Goal: Information Seeking & Learning: Learn about a topic

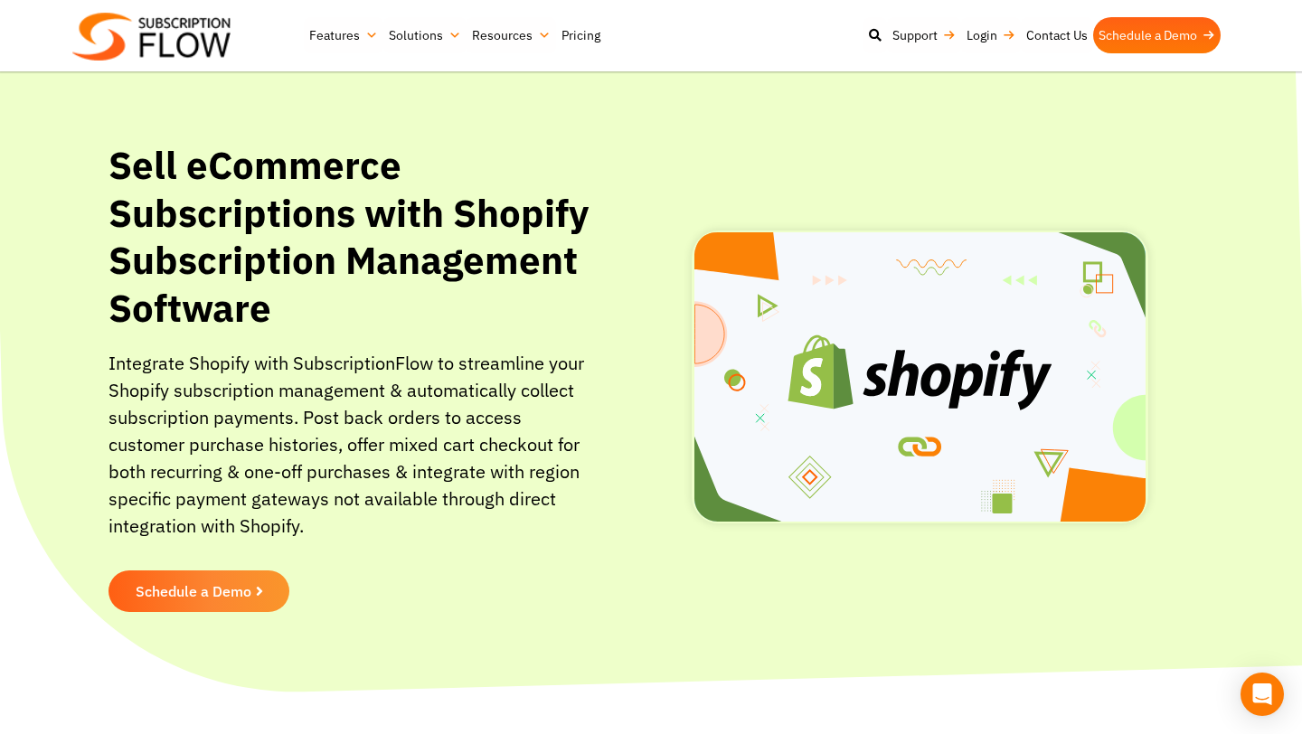
click at [590, 38] on link "Pricing" at bounding box center [581, 35] width 50 height 36
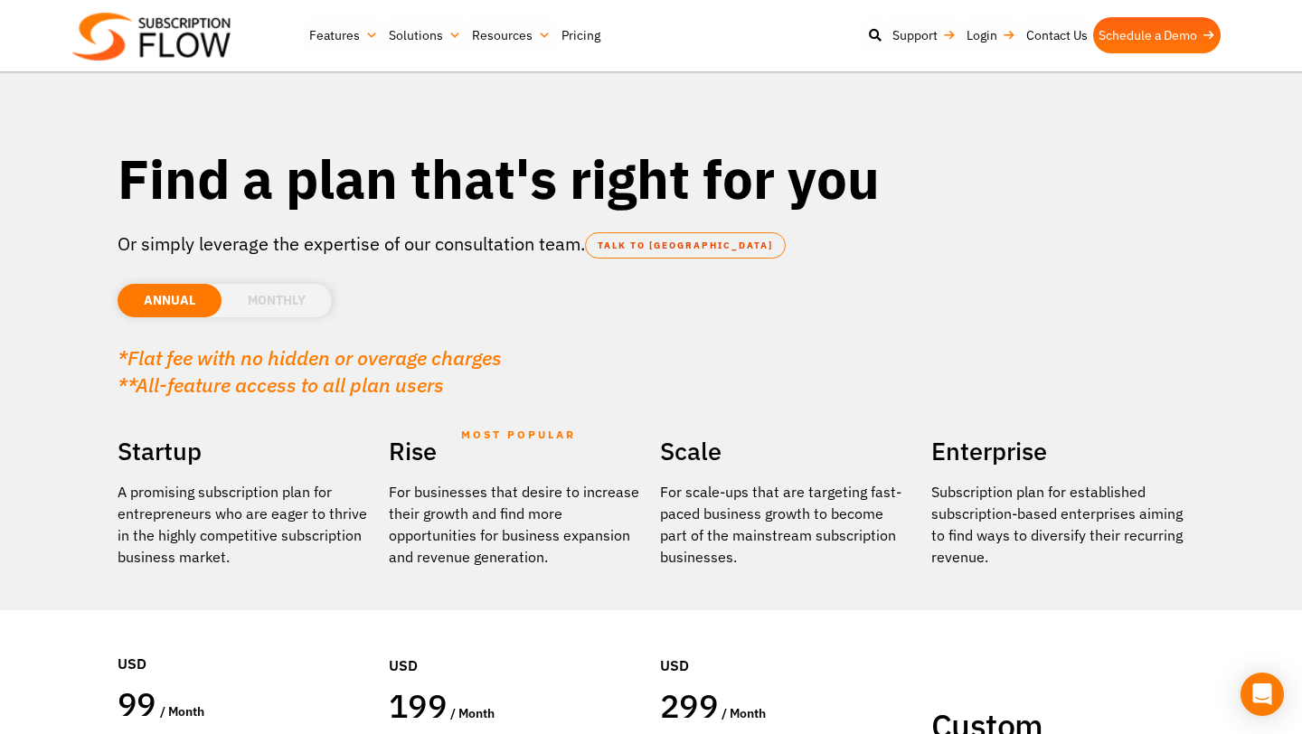
click at [318, 310] on li "MONTHLY" at bounding box center [277, 300] width 110 height 33
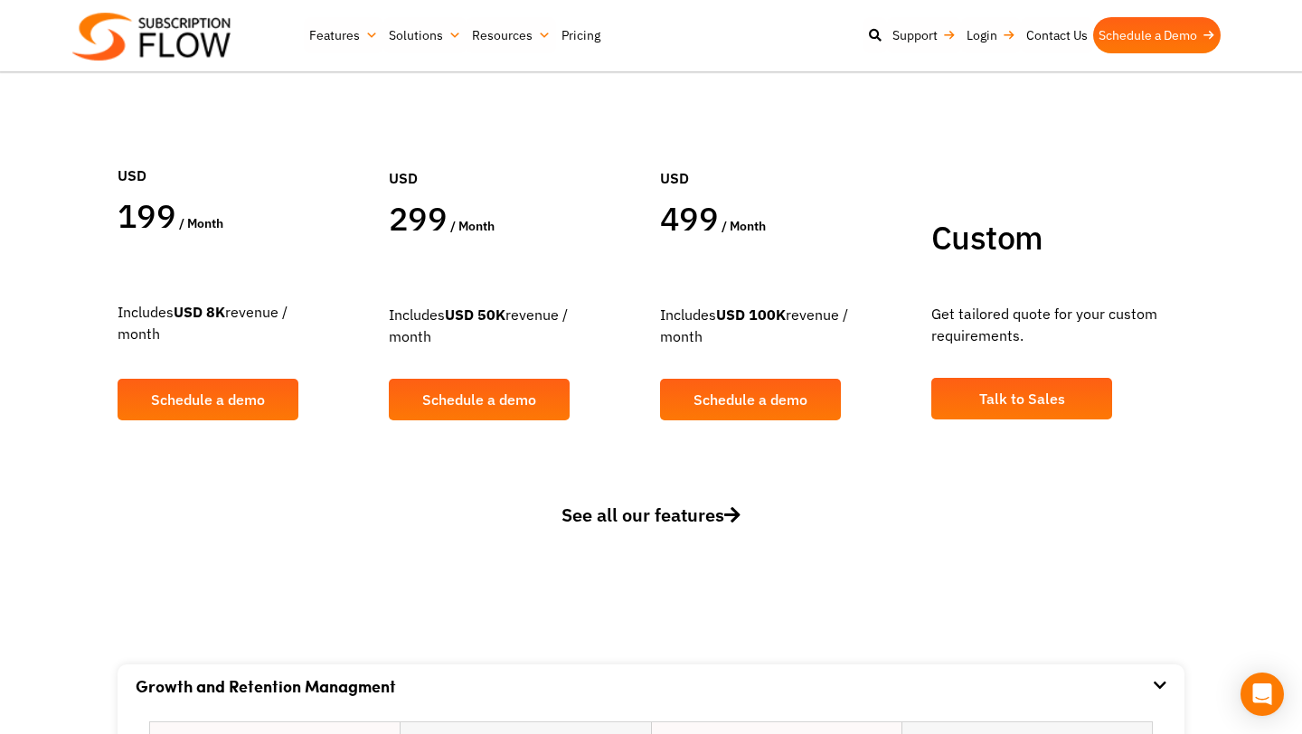
scroll to position [497, 0]
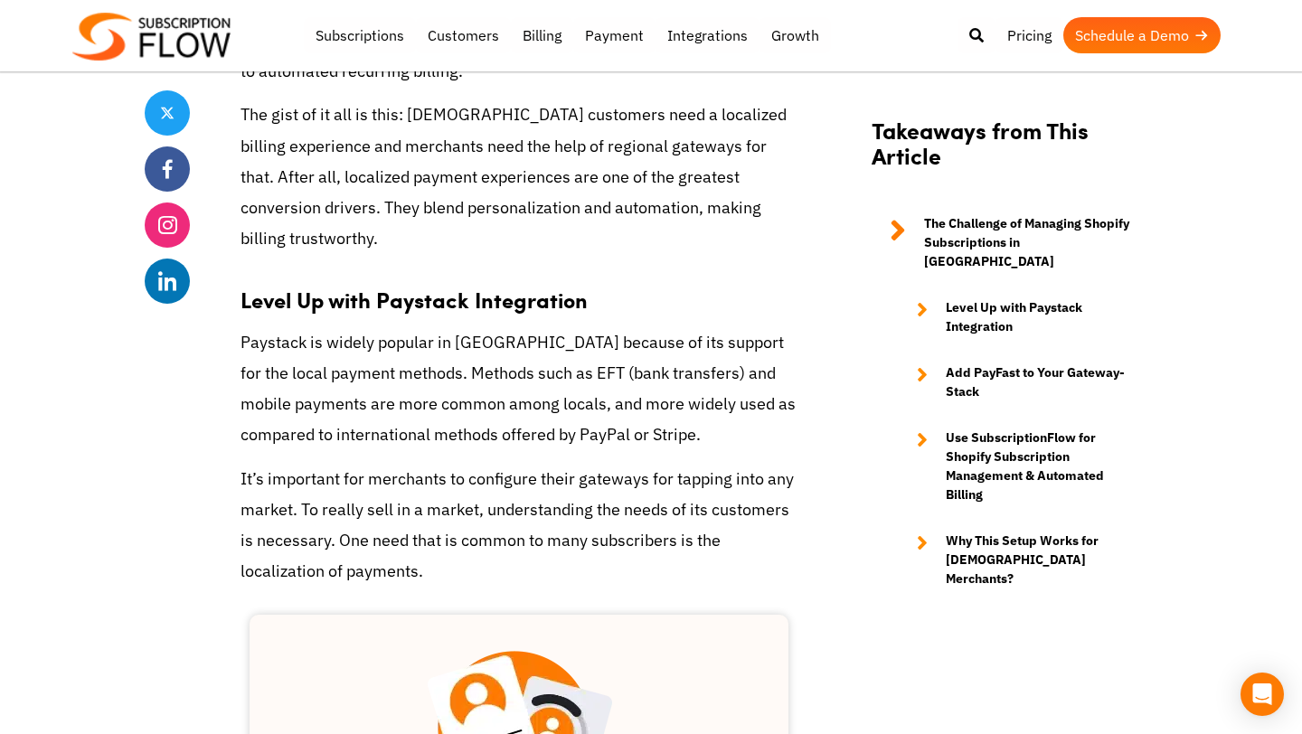
scroll to position [1766, 0]
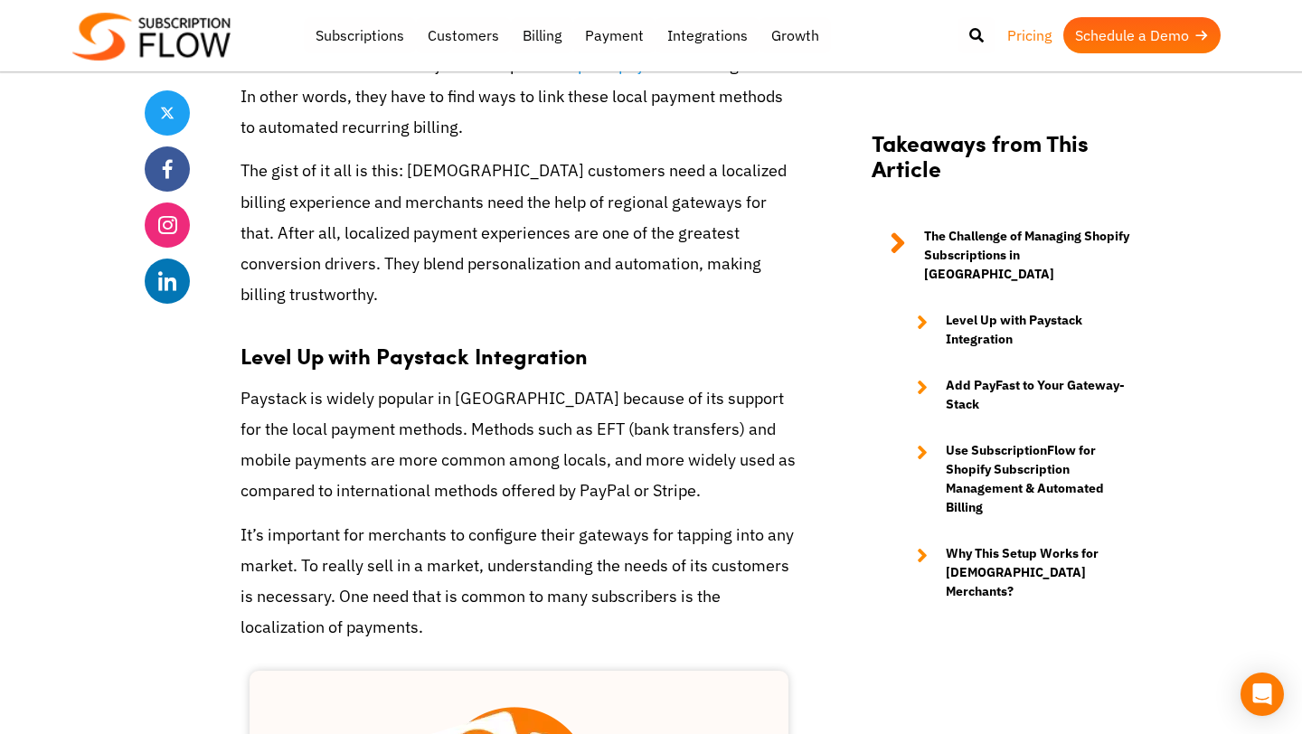
click at [1022, 38] on link "Pricing" at bounding box center [1030, 35] width 68 height 36
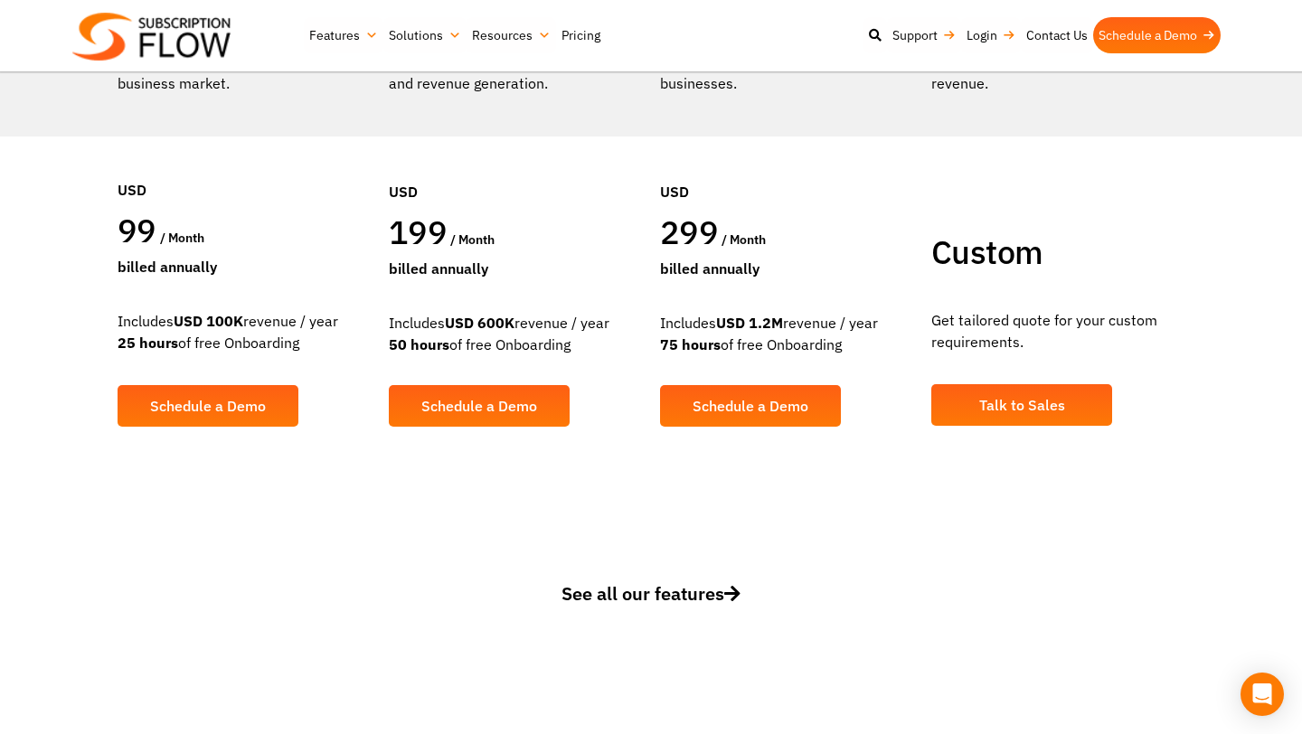
scroll to position [498, 0]
